Goal: Task Accomplishment & Management: Manage account settings

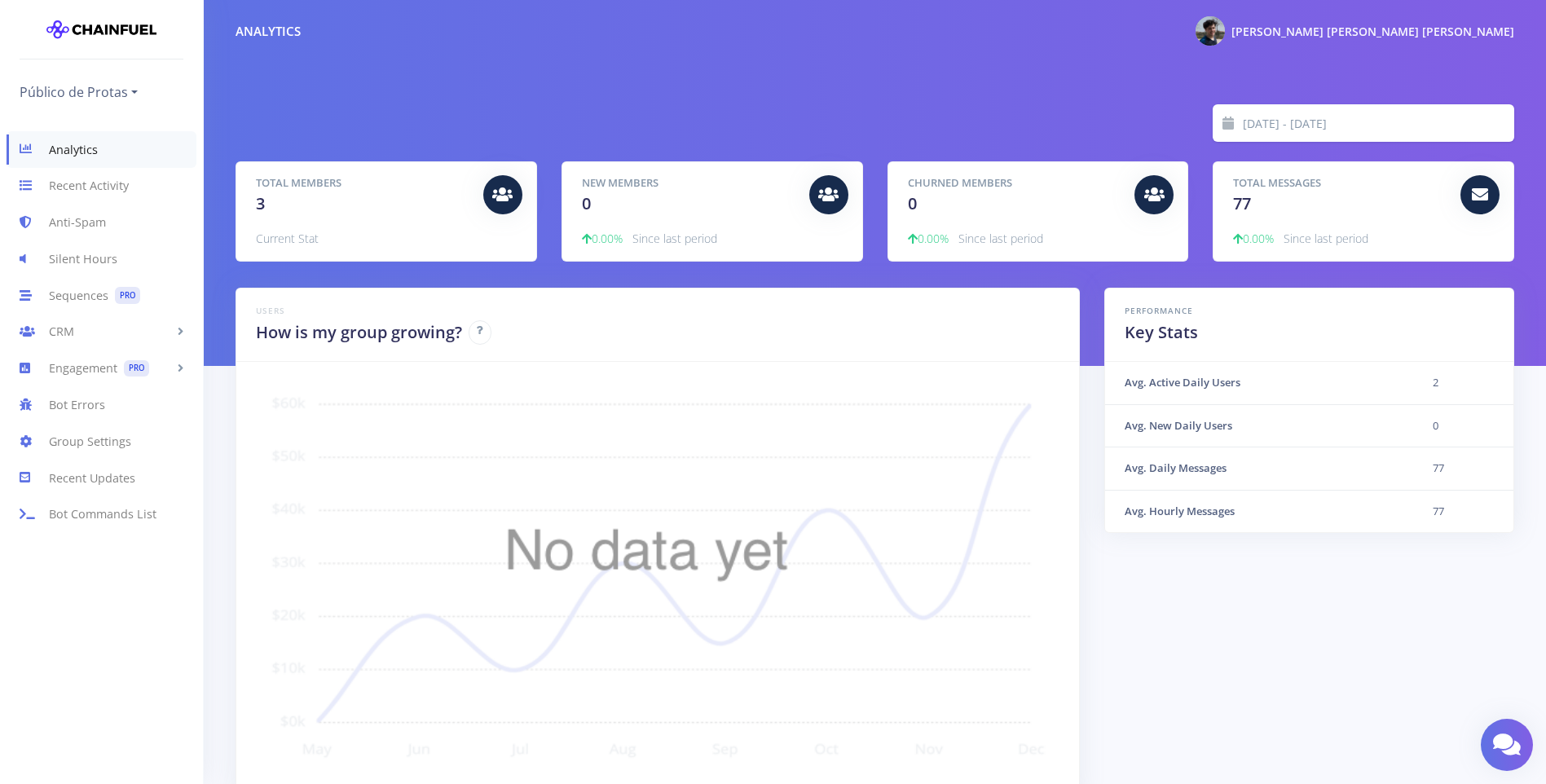
scroll to position [285, 1237]
click at [93, 223] on link "Anti-Spam" at bounding box center [101, 223] width 203 height 37
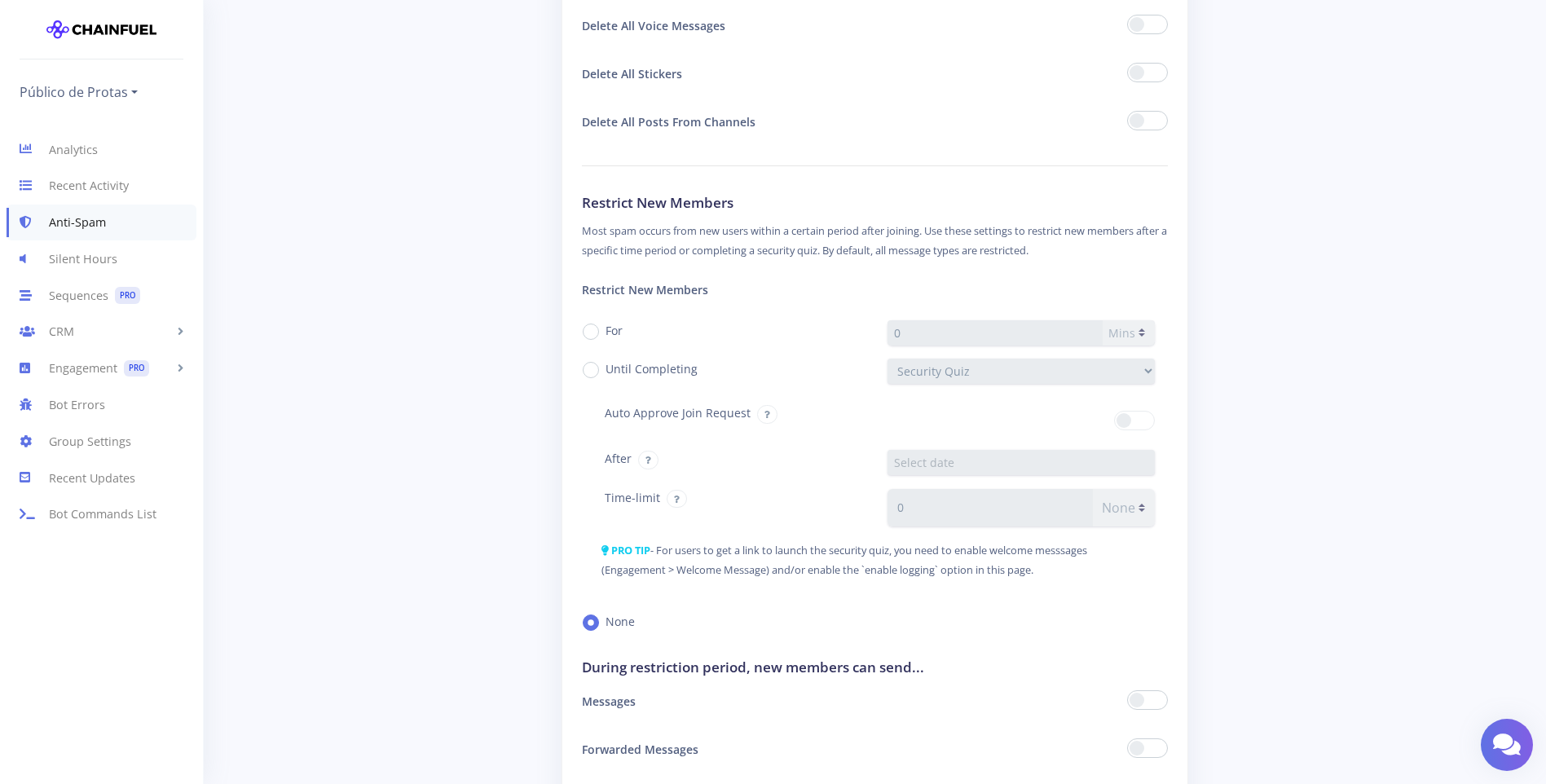
scroll to position [2199, 0]
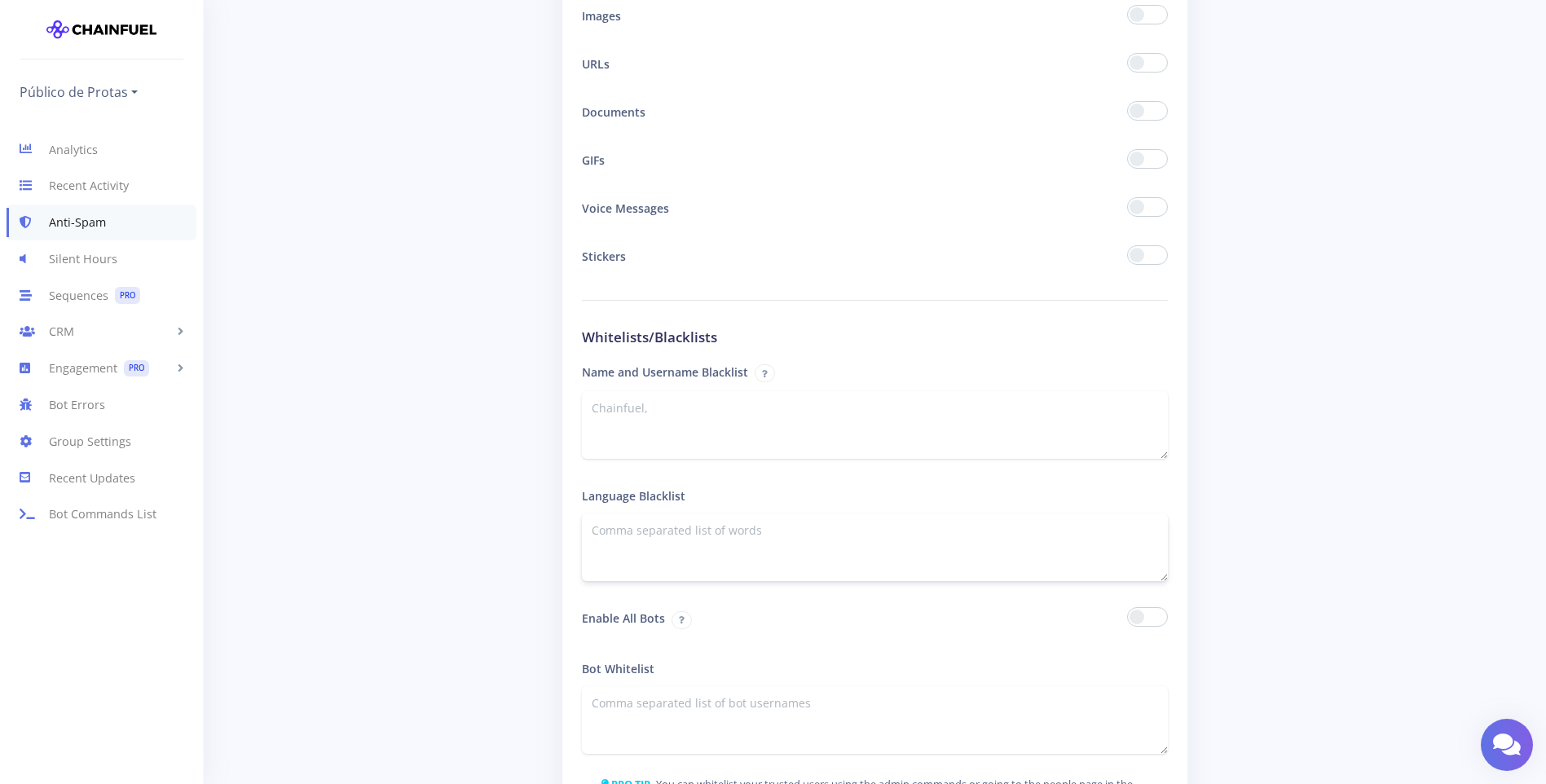
click at [794, 532] on textarea at bounding box center [875, 547] width 587 height 68
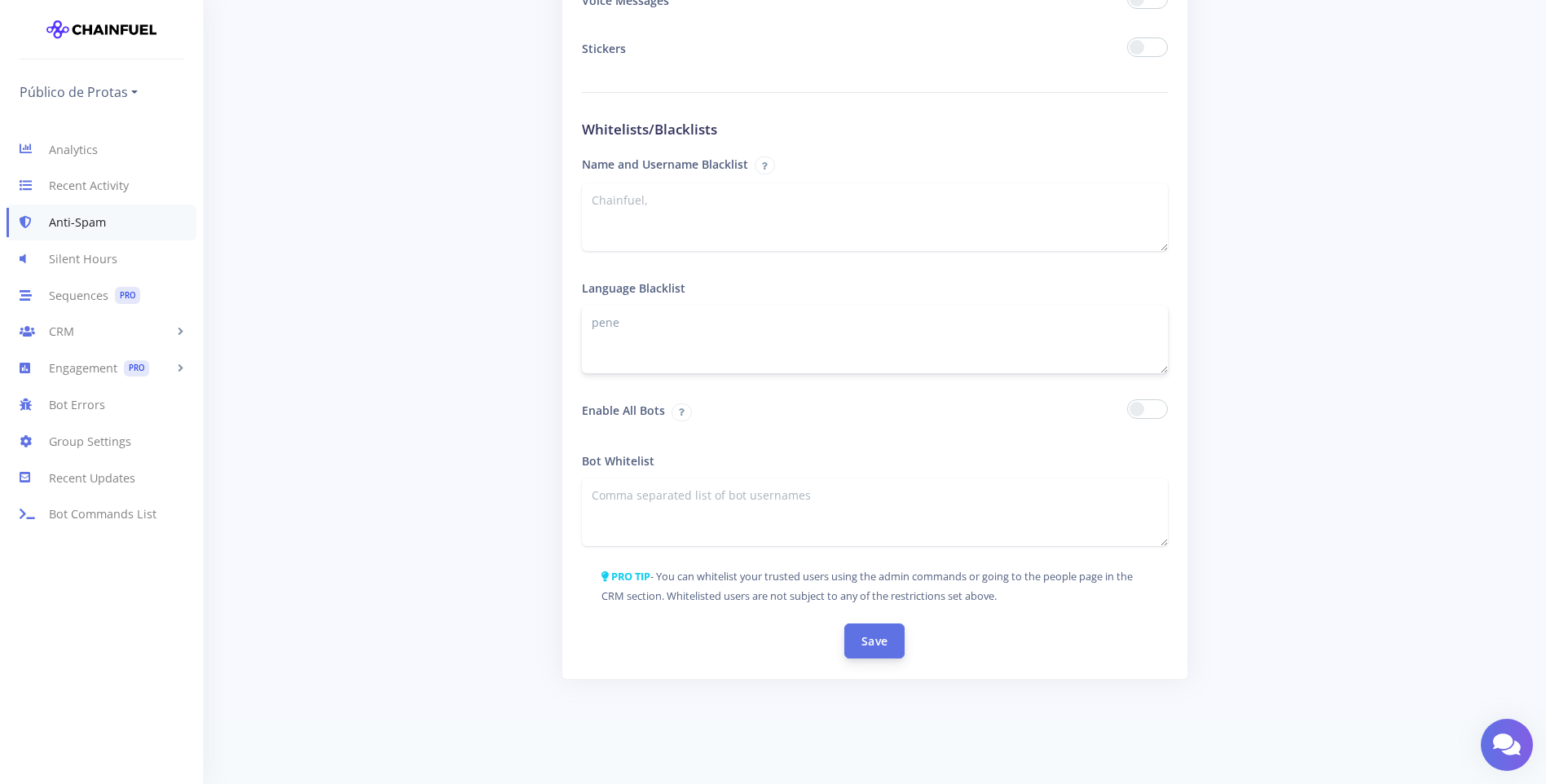
type textarea "pene"
click at [887, 631] on button "Save" at bounding box center [874, 641] width 60 height 35
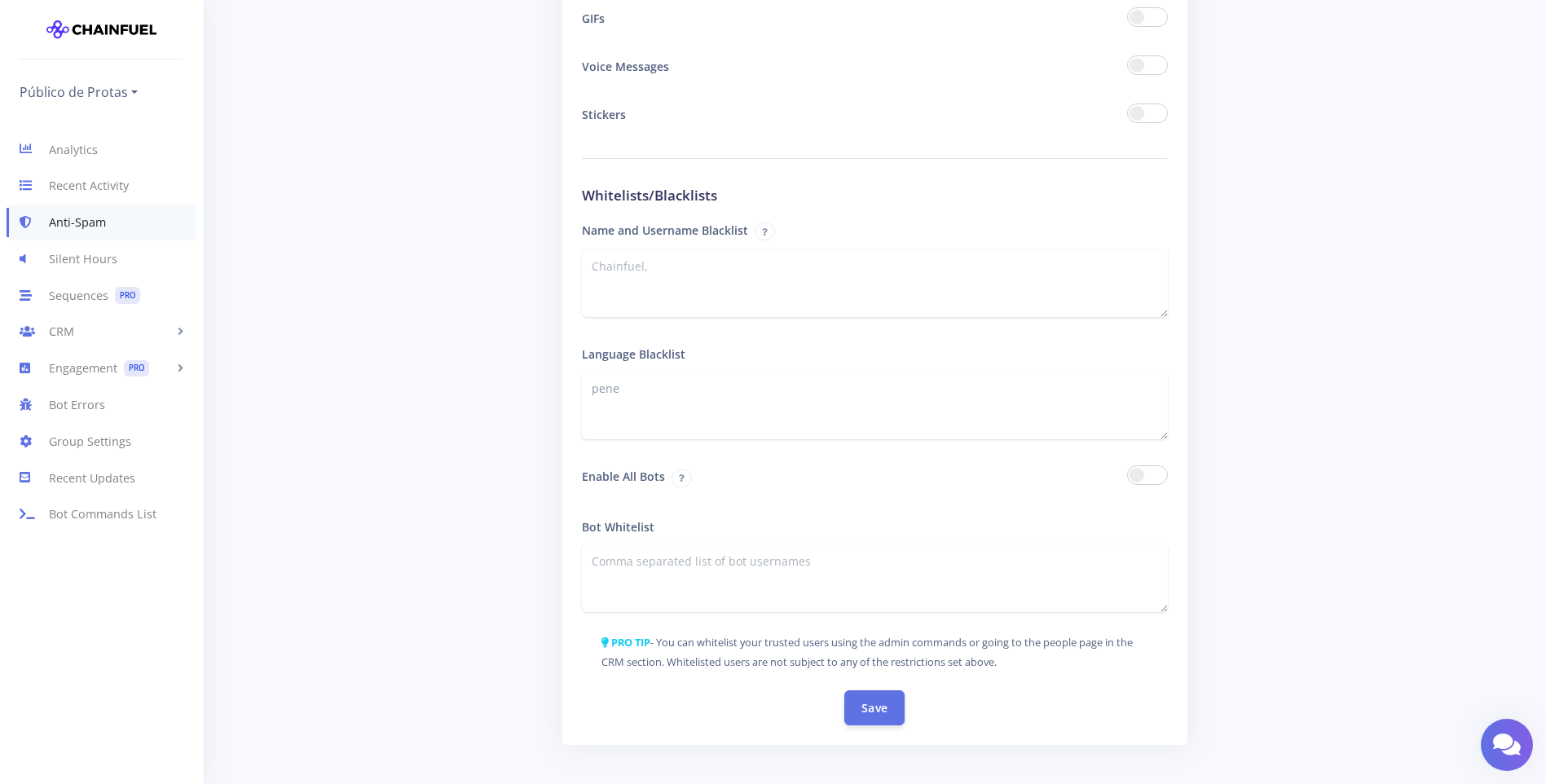
scroll to position [2443, 0]
